Goal: Information Seeking & Learning: Learn about a topic

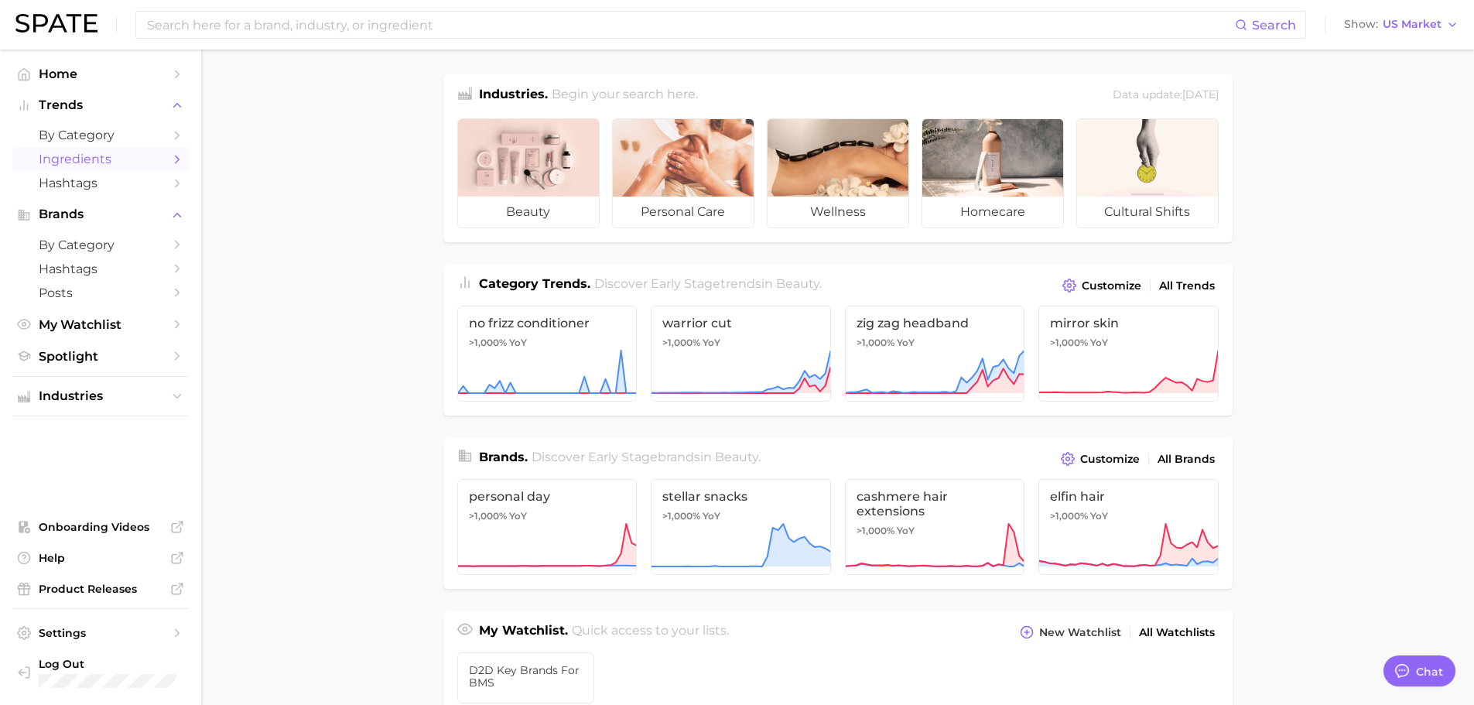
click at [83, 166] on span "Ingredients" at bounding box center [101, 159] width 124 height 15
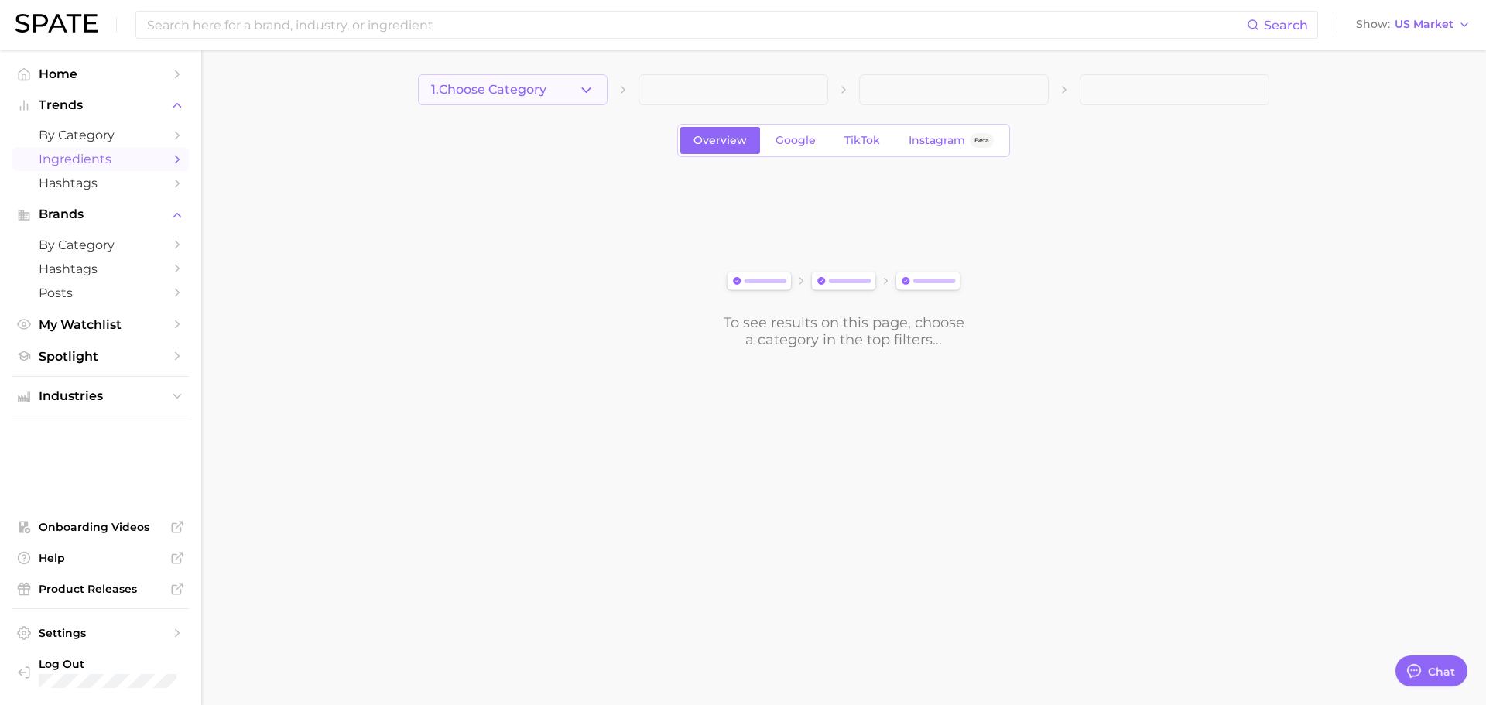
click at [583, 91] on icon "button" at bounding box center [586, 90] width 16 height 16
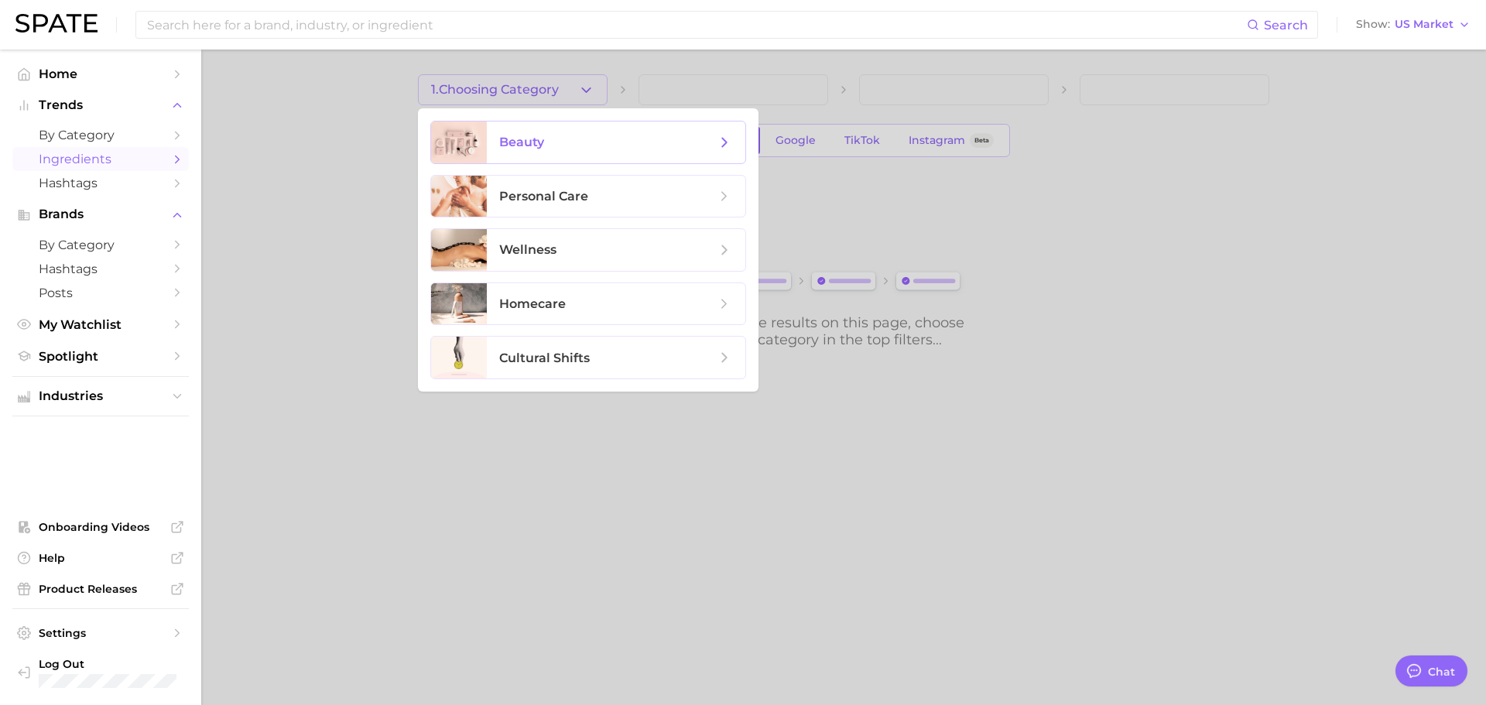
click at [577, 138] on span "beauty" at bounding box center [607, 142] width 217 height 17
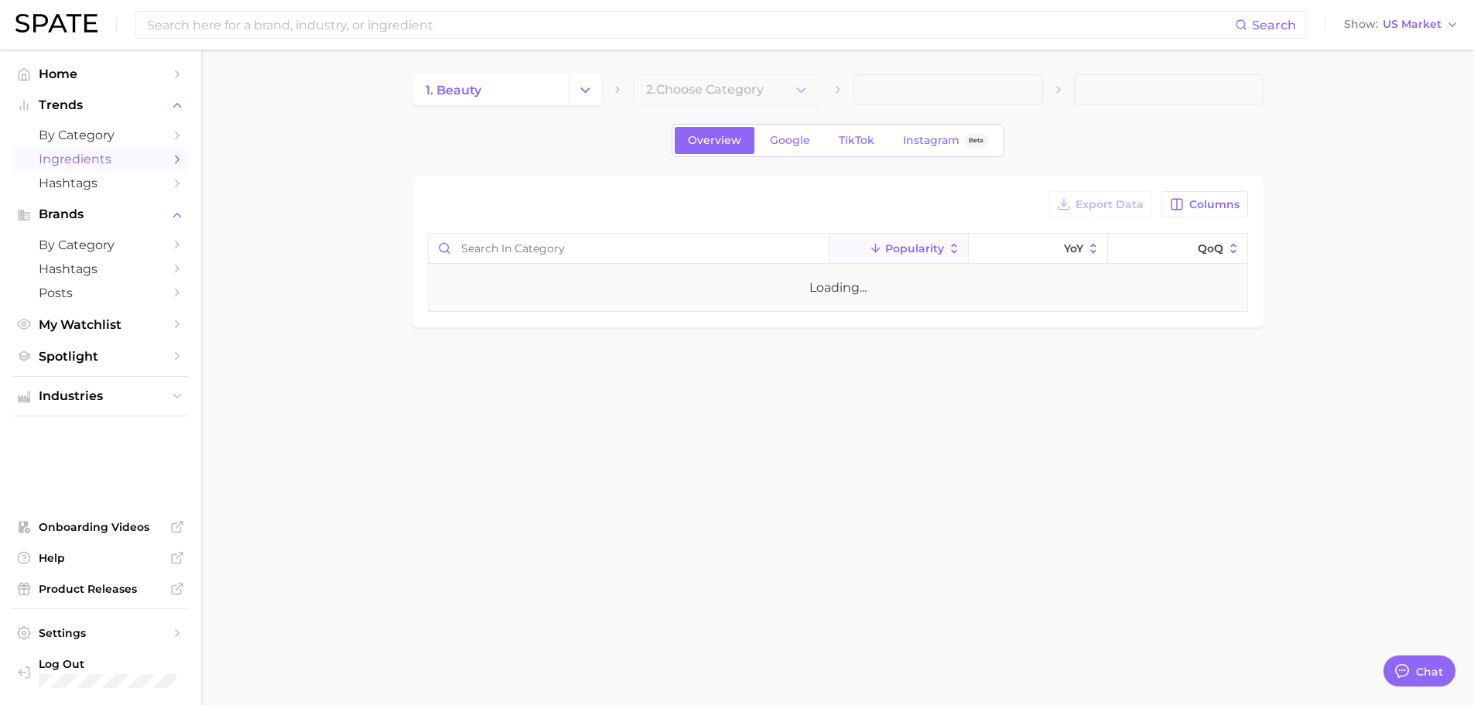
type textarea "x"
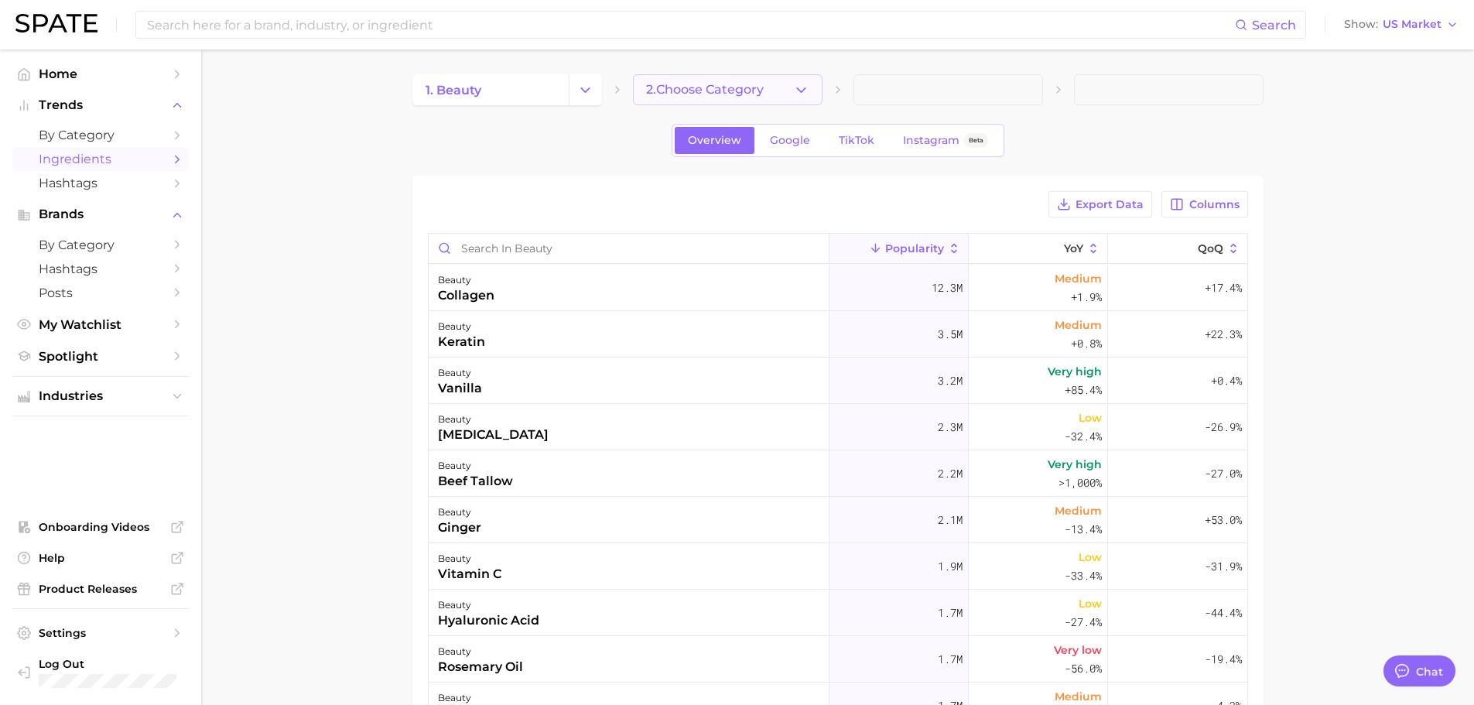
click at [798, 90] on icon "button" at bounding box center [801, 90] width 16 height 16
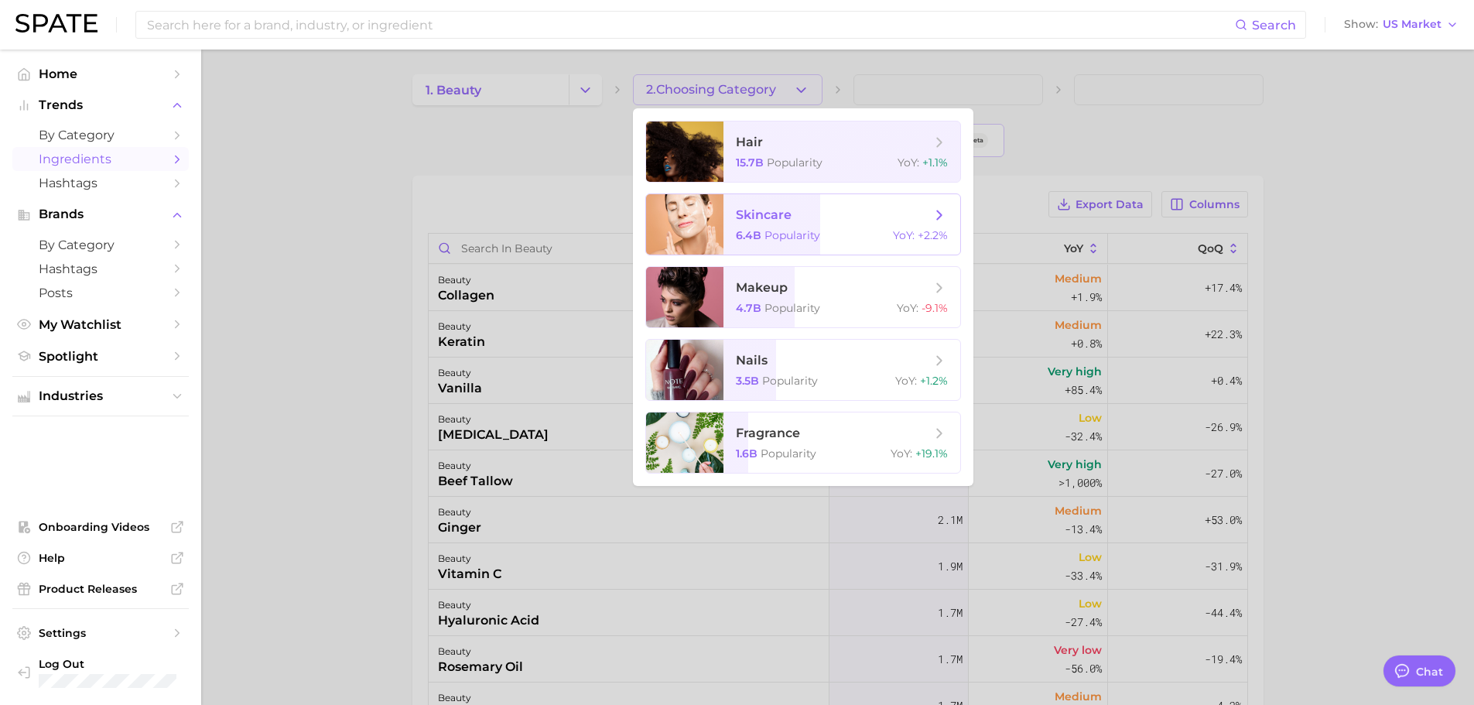
click at [721, 213] on div at bounding box center [684, 224] width 77 height 60
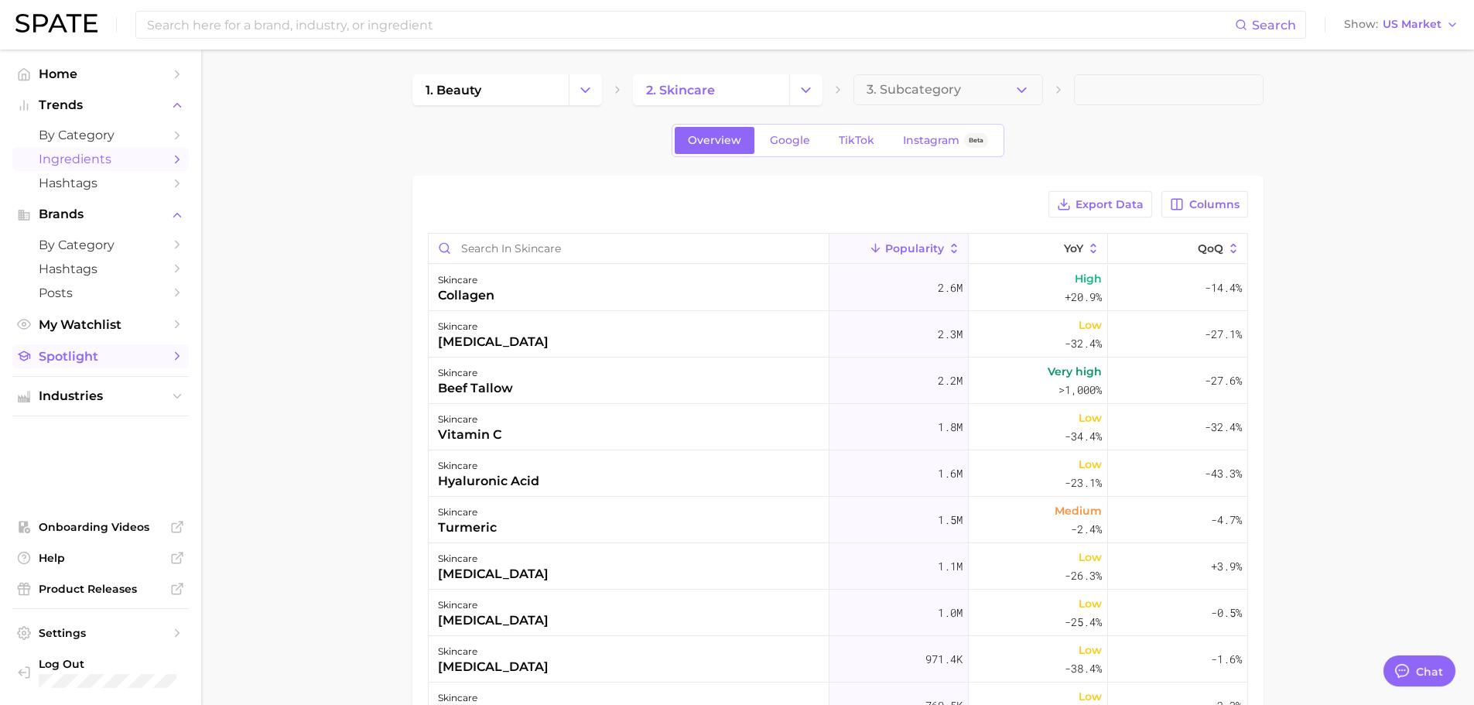
click at [47, 355] on span "Spotlight" at bounding box center [101, 356] width 124 height 15
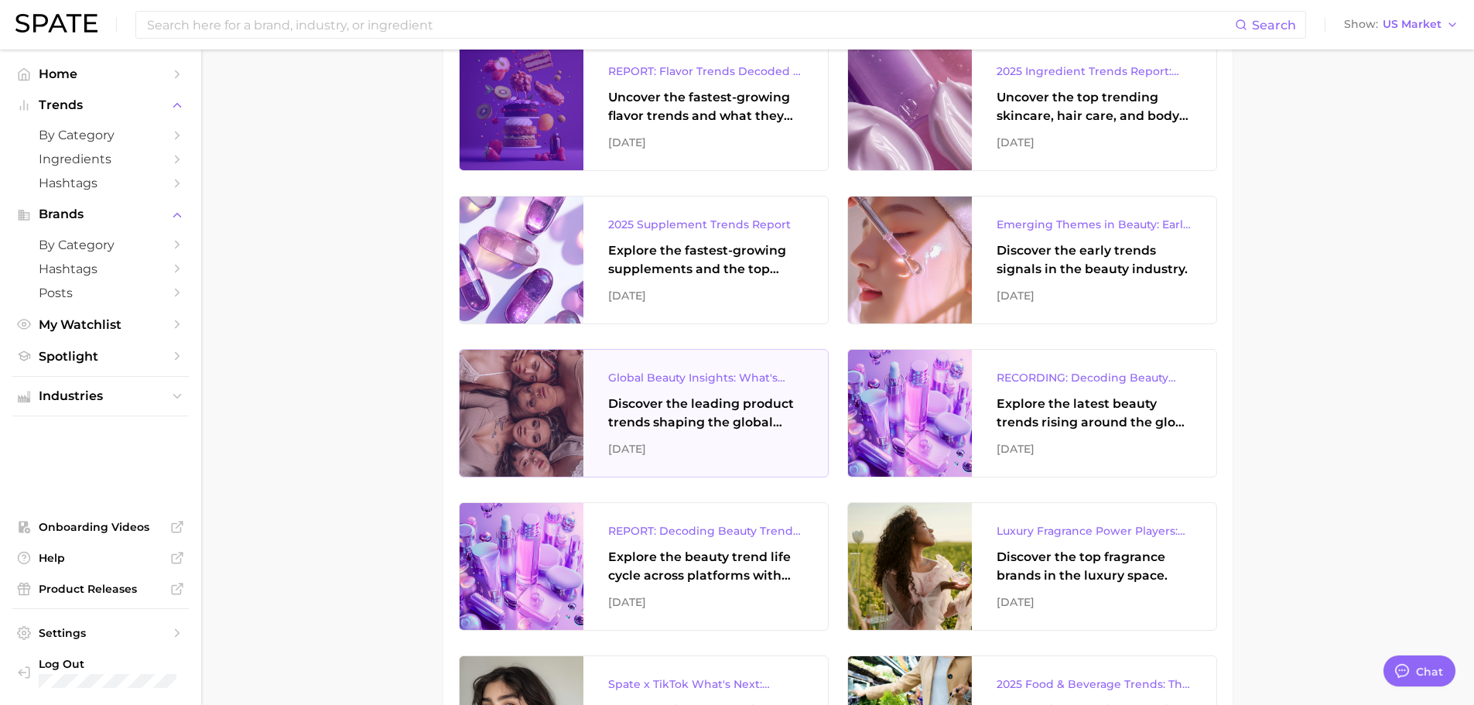
scroll to position [851, 0]
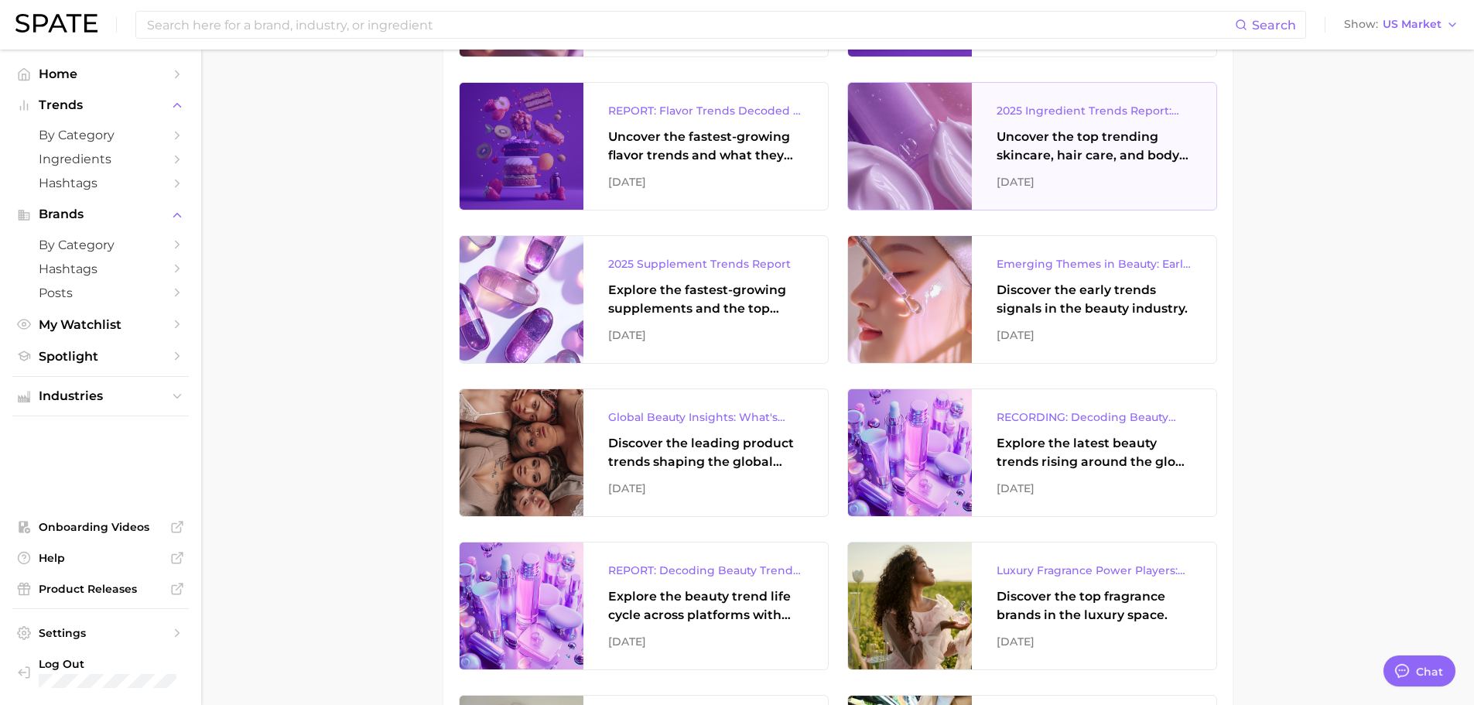
click at [1058, 146] on div "Uncover the top trending skincare, hair care, and body care ingredients capturi…" at bounding box center [1094, 146] width 195 height 37
